Goal: Communication & Community: Answer question/provide support

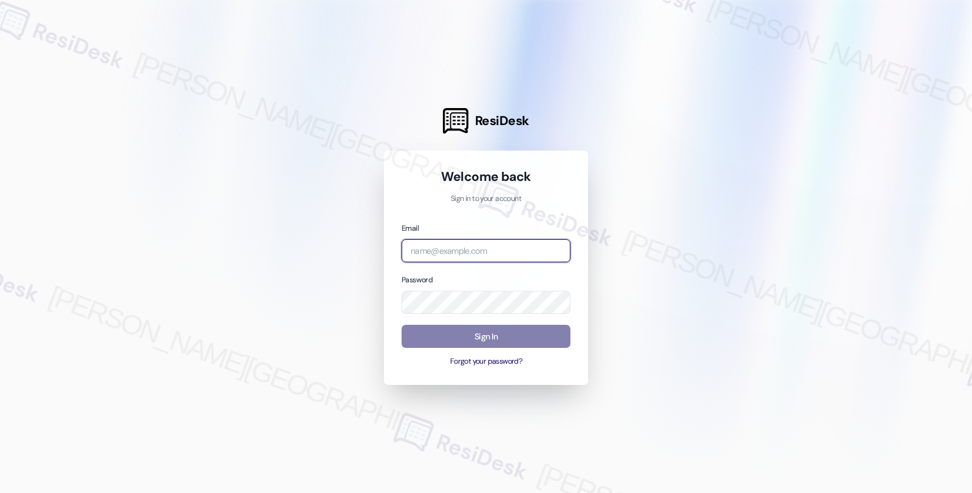
click at [439, 247] on input "email" at bounding box center [485, 251] width 169 height 24
click at [0, 493] on com-1password-button at bounding box center [0, 493] width 0 height 0
click at [493, 250] on input "twelve" at bounding box center [485, 251] width 169 height 24
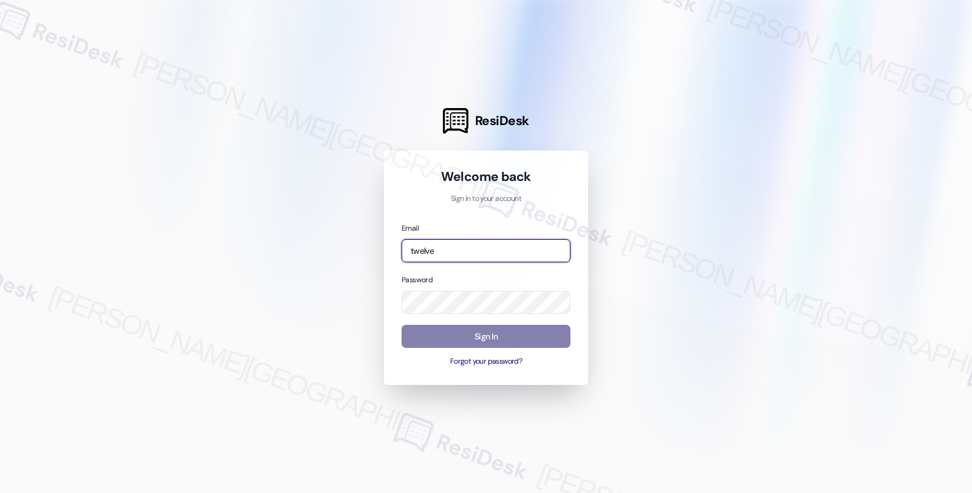
click at [492, 250] on input "twelve" at bounding box center [485, 251] width 169 height 24
click at [442, 247] on input "twel" at bounding box center [485, 251] width 169 height 24
click at [536, 251] on input "twel" at bounding box center [485, 251] width 169 height 24
click at [562, 248] on input "twelve" at bounding box center [485, 251] width 169 height 24
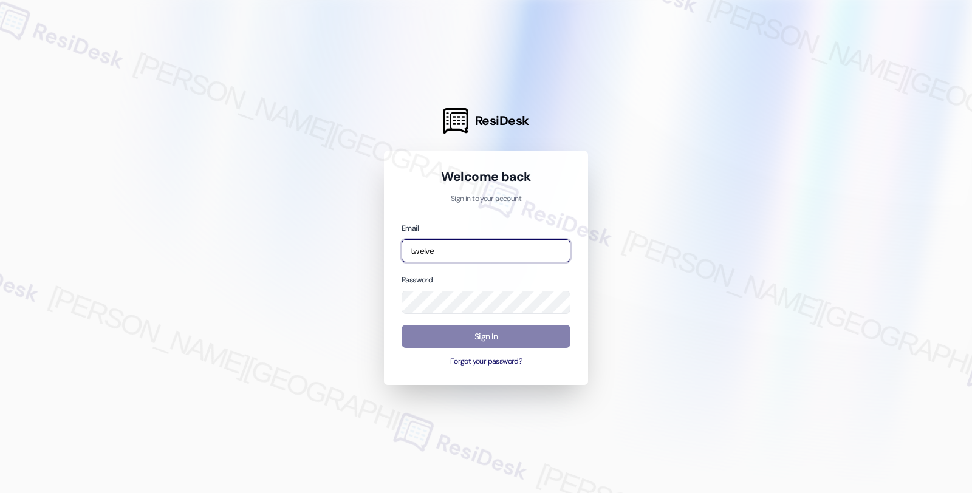
click at [0, 493] on com-1password-button at bounding box center [0, 493] width 0 height 0
type input "twelve"
drag, startPoint x: 719, startPoint y: 390, endPoint x: 593, endPoint y: 350, distance: 131.8
click at [719, 390] on div at bounding box center [486, 246] width 972 height 493
click at [544, 248] on input "twelve" at bounding box center [485, 251] width 169 height 24
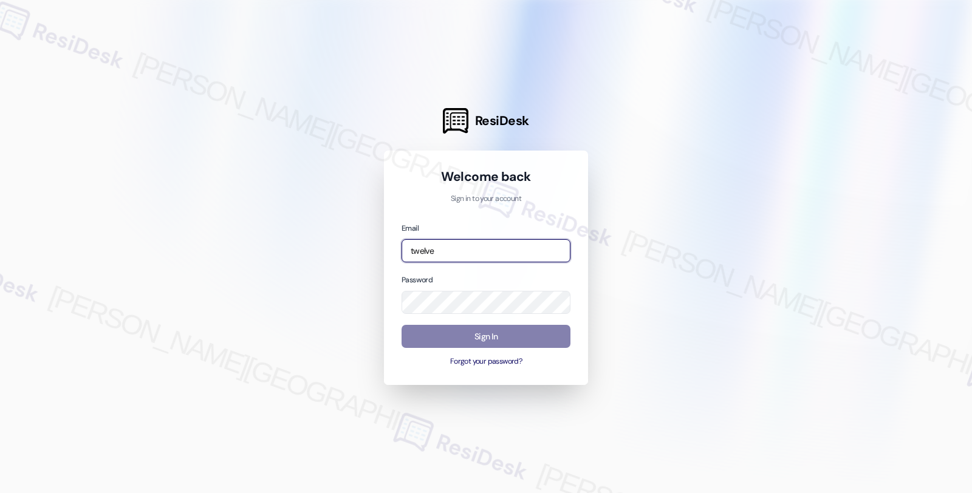
click at [0, 493] on com-1password-button at bounding box center [0, 493] width 0 height 0
click at [488, 250] on input "twelve" at bounding box center [485, 251] width 169 height 24
click at [0, 493] on com-1password-button at bounding box center [0, 493] width 0 height 0
click at [524, 247] on input "email" at bounding box center [485, 251] width 169 height 24
type input "automated-surveys-twelve_rivers_management-fides.[PERSON_NAME]@twelve_rivers_[D…"
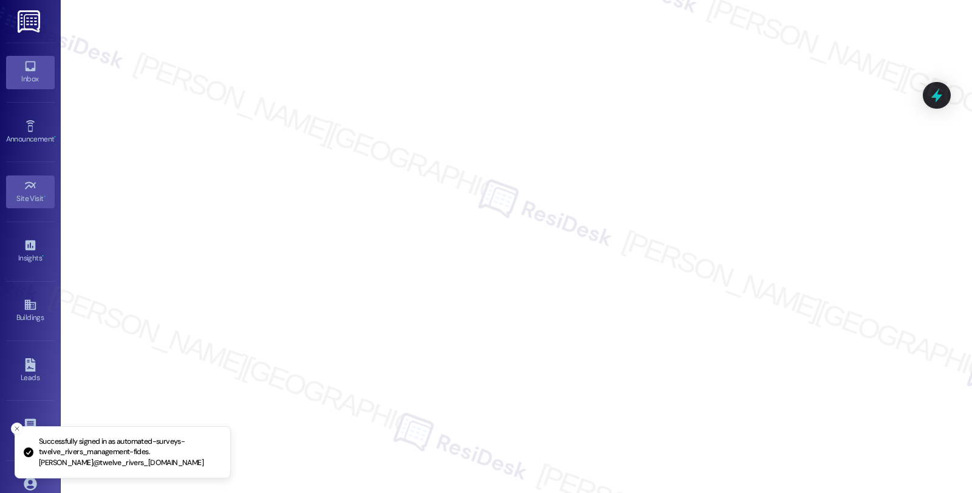
click at [20, 73] on div "Inbox" at bounding box center [30, 79] width 61 height 12
